Goal: Check status: Check status

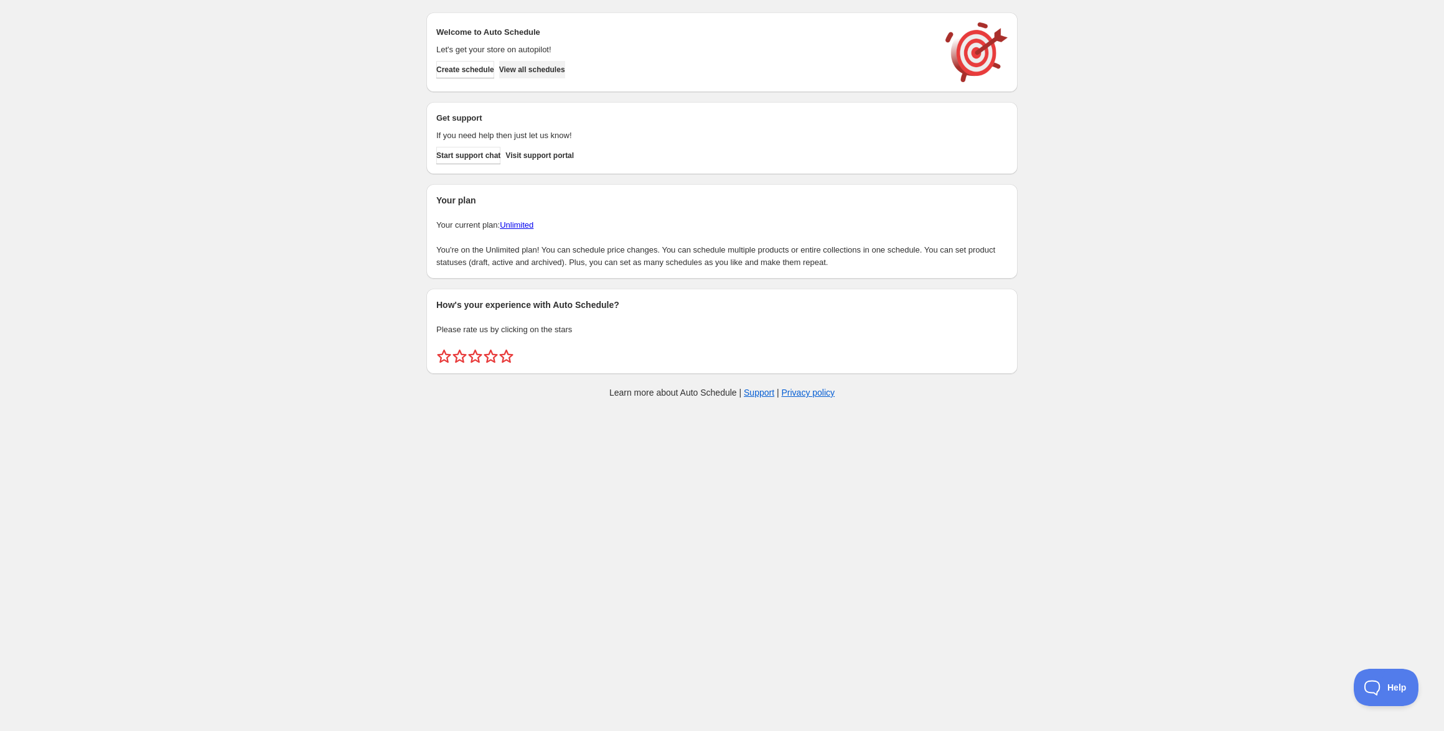
click at [563, 69] on span "View all schedules" at bounding box center [532, 70] width 66 height 10
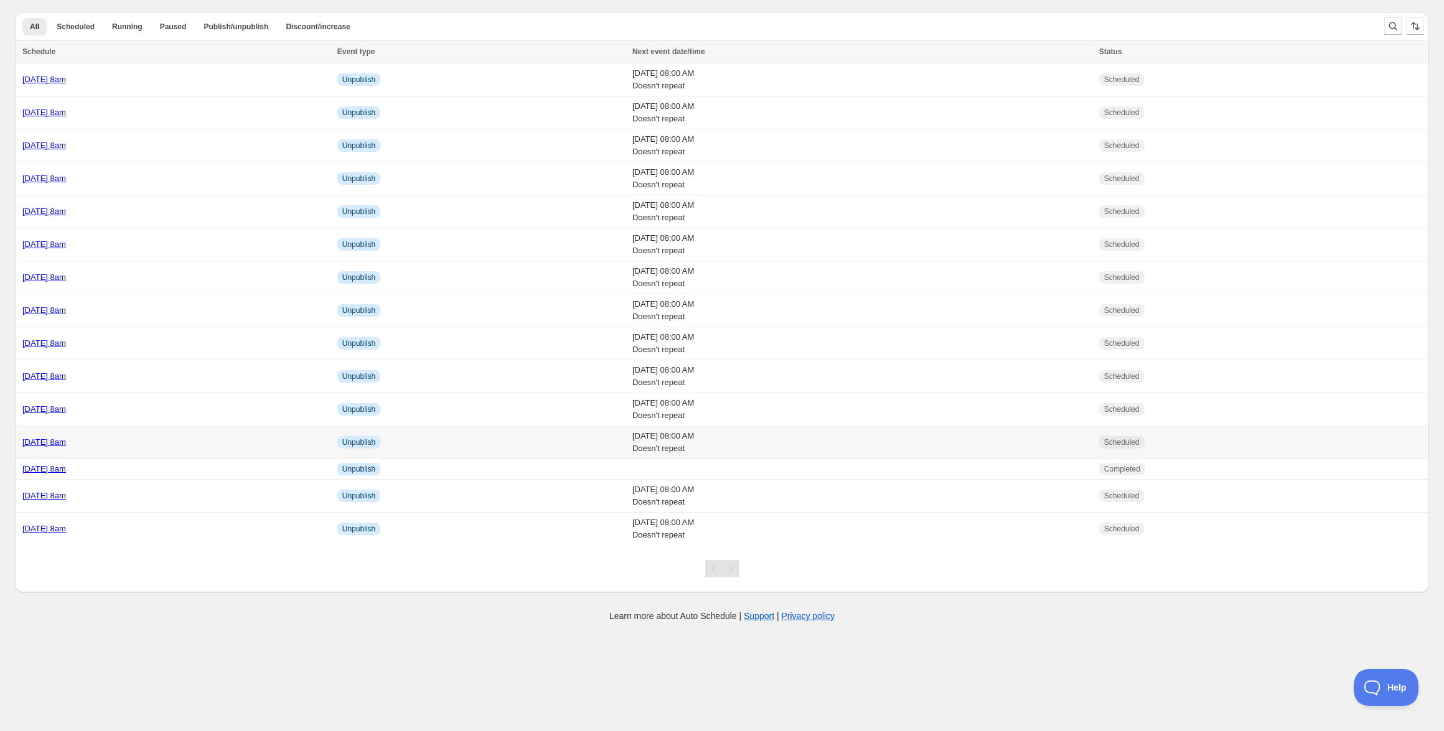
click at [66, 441] on link "[DATE] 8am" at bounding box center [44, 442] width 44 height 9
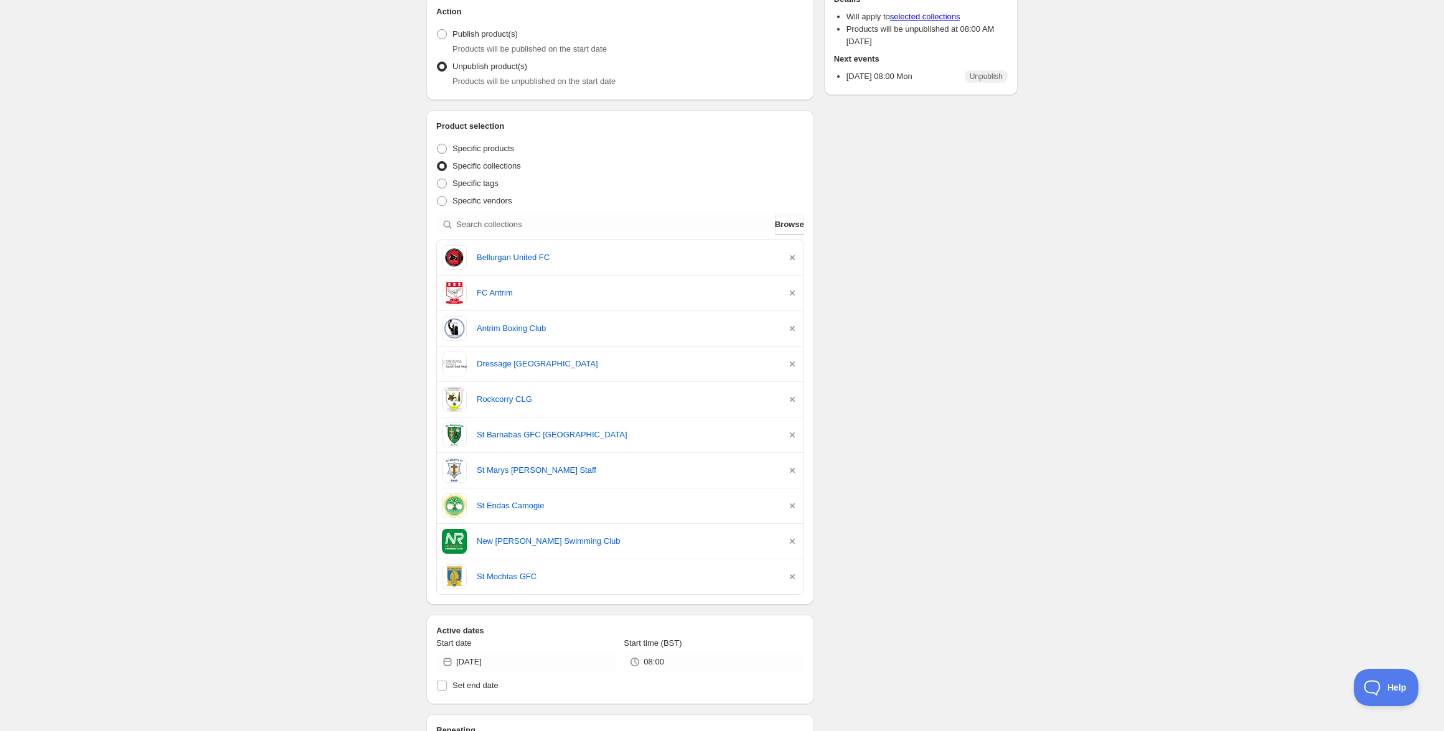
scroll to position [160, 0]
